Goal: Transaction & Acquisition: Purchase product/service

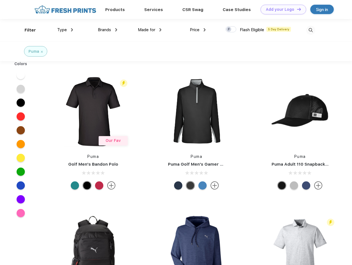
click at [281, 9] on link "Add your Logo Design Tool" at bounding box center [284, 10] width 46 height 10
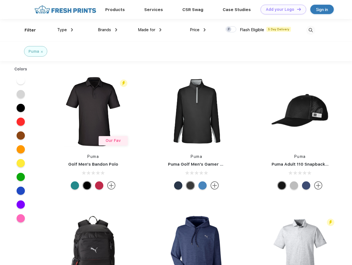
click at [0, 0] on div "Design Tool" at bounding box center [0, 0] width 0 height 0
click at [296, 9] on link "Add your Logo Design Tool" at bounding box center [284, 10] width 46 height 10
click at [27, 30] on div "Filter" at bounding box center [30, 30] width 11 height 6
click at [65, 30] on span "Type" at bounding box center [62, 29] width 10 height 5
click at [107, 30] on span "Brands" at bounding box center [104, 29] width 13 height 5
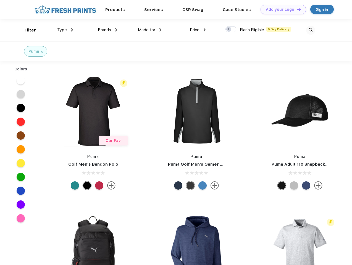
click at [150, 30] on span "Made for" at bounding box center [146, 29] width 17 height 5
click at [198, 30] on span "Price" at bounding box center [195, 29] width 10 height 5
click at [231, 30] on div at bounding box center [230, 29] width 11 height 6
click at [229, 30] on input "checkbox" at bounding box center [227, 28] width 4 height 4
click at [311, 30] on img at bounding box center [310, 30] width 9 height 9
